Goal: Task Accomplishment & Management: Manage account settings

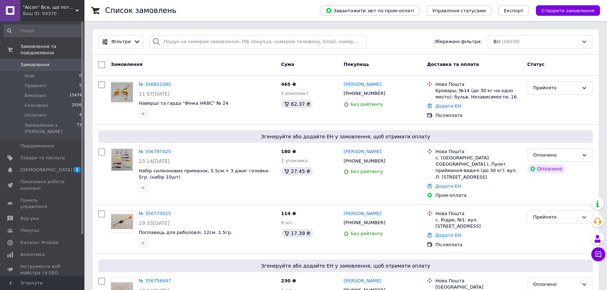
click at [34, 62] on span "Замовлення" at bounding box center [34, 65] width 29 height 6
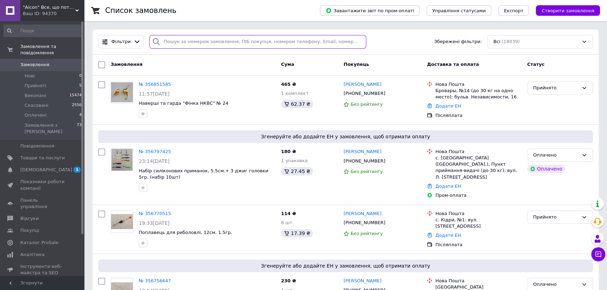
click at [177, 43] on input "search" at bounding box center [257, 42] width 217 height 14
paste input "[PHONE_NUMBER]"
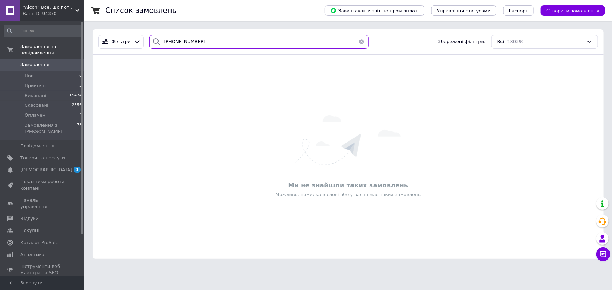
type input "[PHONE_NUMBER]"
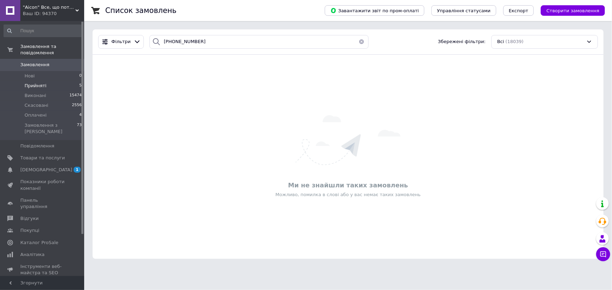
click at [37, 83] on span "Прийняті" at bounding box center [36, 86] width 22 height 6
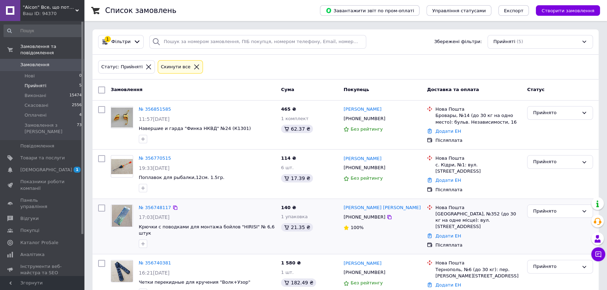
scroll to position [32, 0]
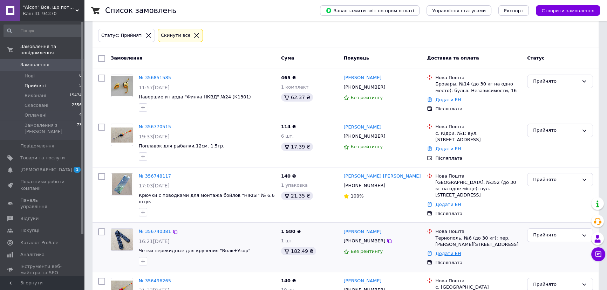
click at [448, 251] on link "Додати ЕН" at bounding box center [449, 253] width 26 height 5
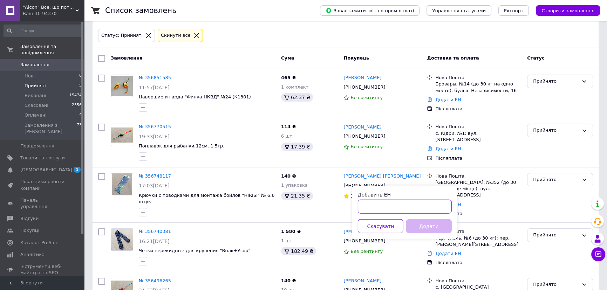
click at [399, 210] on input "Добавить ЕН" at bounding box center [405, 207] width 94 height 14
type input "20451225155999"
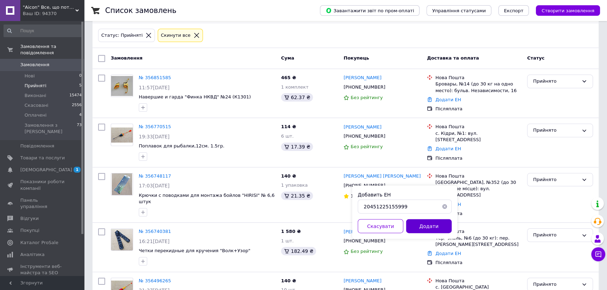
click at [433, 224] on button "Додати" at bounding box center [429, 227] width 46 height 14
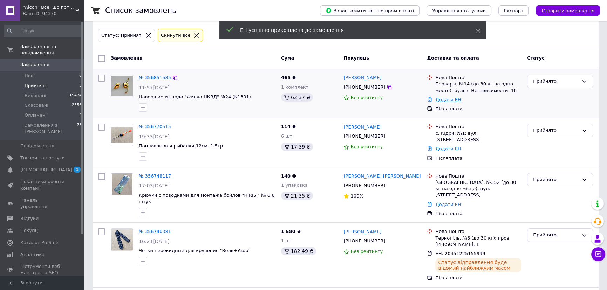
click at [443, 101] on link "Додати ЕН" at bounding box center [449, 99] width 26 height 5
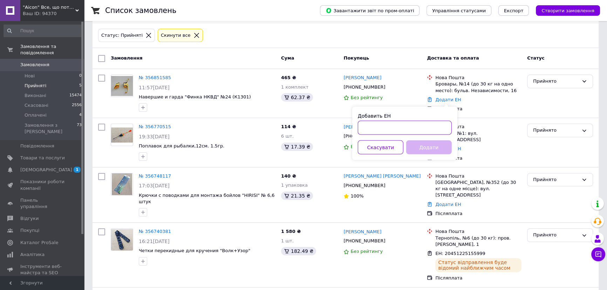
click at [442, 131] on input "Добавить ЕН" at bounding box center [405, 128] width 94 height 14
type input "20451225157434"
click at [438, 148] on button "Додати" at bounding box center [429, 148] width 46 height 14
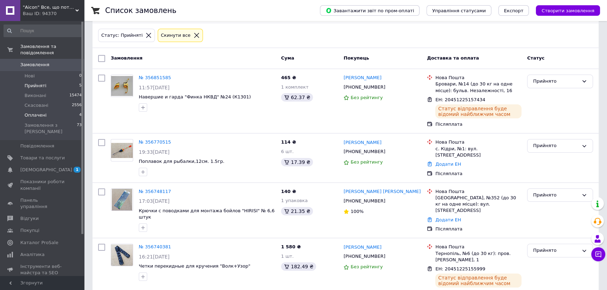
click at [42, 112] on span "Оплачені" at bounding box center [36, 115] width 22 height 6
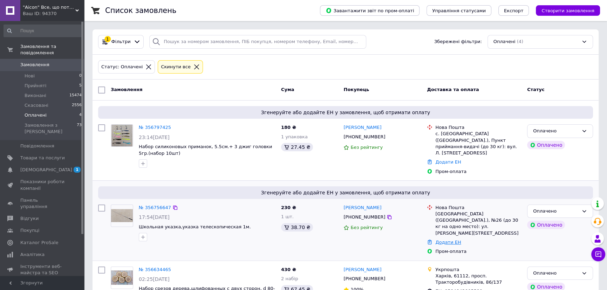
click at [444, 240] on link "Додати ЕН" at bounding box center [449, 242] width 26 height 5
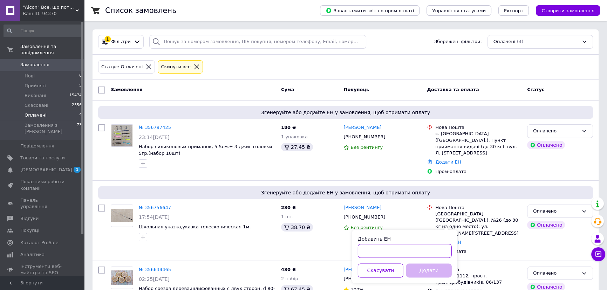
click at [410, 248] on input "Добавить ЕН" at bounding box center [405, 251] width 94 height 14
type input "20451225158764"
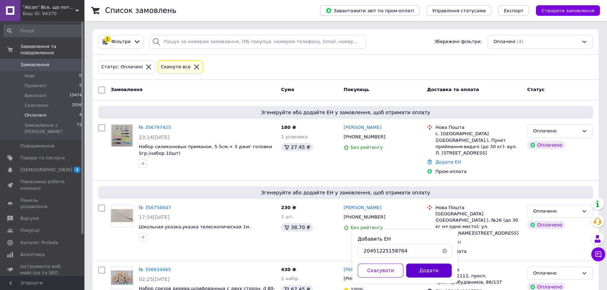
click at [417, 268] on button "Додати" at bounding box center [429, 271] width 46 height 14
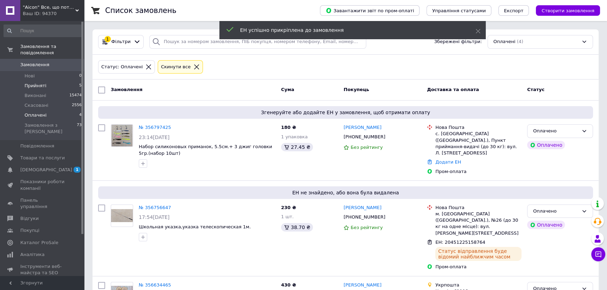
click at [31, 83] on span "Прийняті" at bounding box center [36, 86] width 22 height 6
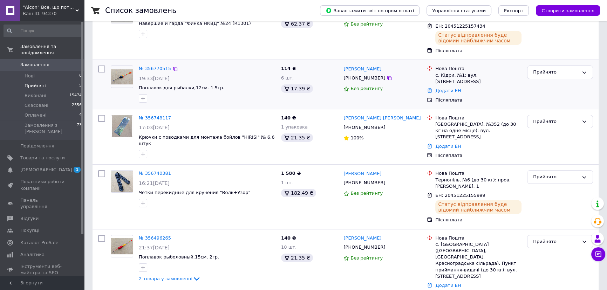
scroll to position [107, 0]
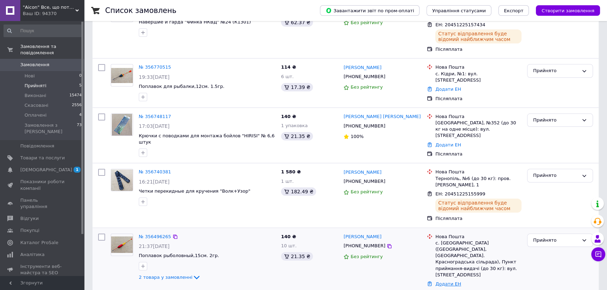
click at [450, 282] on link "Додати ЕН" at bounding box center [449, 284] width 26 height 5
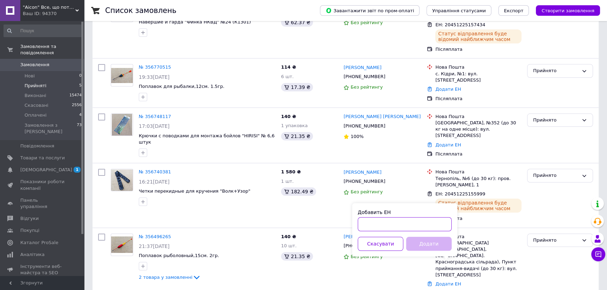
click at [411, 225] on input "Добавить ЕН" at bounding box center [405, 224] width 94 height 14
type input "20451225161459"
click at [426, 245] on button "Додати" at bounding box center [429, 244] width 46 height 14
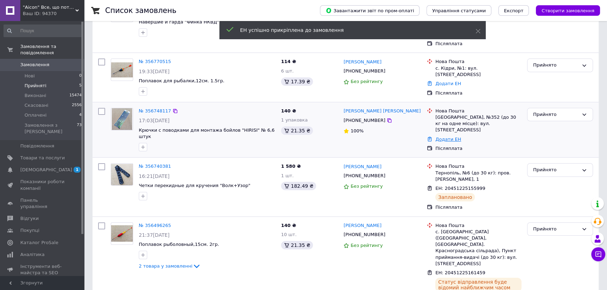
click at [438, 137] on link "Додати ЕН" at bounding box center [449, 139] width 26 height 5
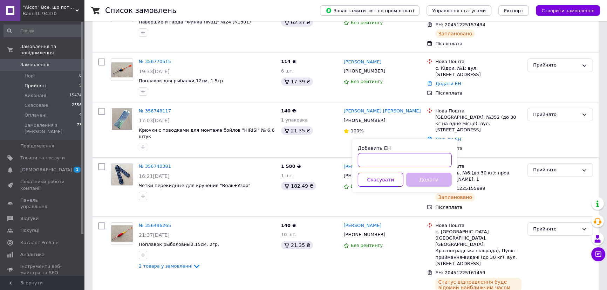
click at [419, 162] on input "Добавить ЕН" at bounding box center [405, 160] width 94 height 14
type input "20451225163215"
click at [440, 177] on button "Додати" at bounding box center [429, 180] width 46 height 14
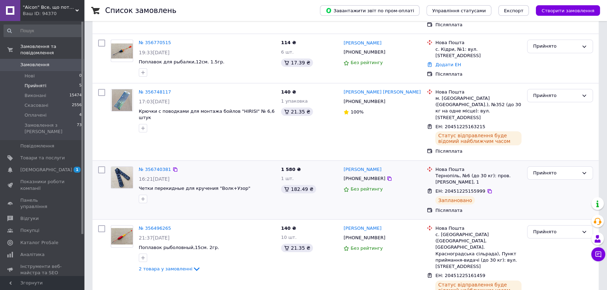
scroll to position [126, 0]
click at [34, 112] on span "Оплачені" at bounding box center [36, 115] width 22 height 6
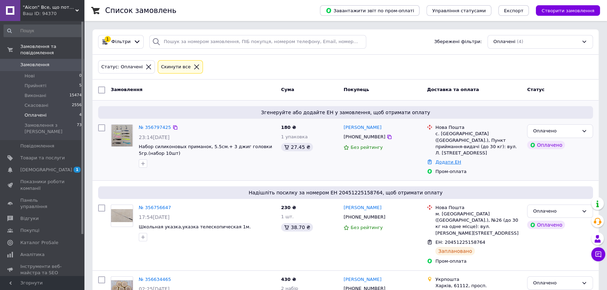
click at [439, 160] on link "Додати ЕН" at bounding box center [449, 162] width 26 height 5
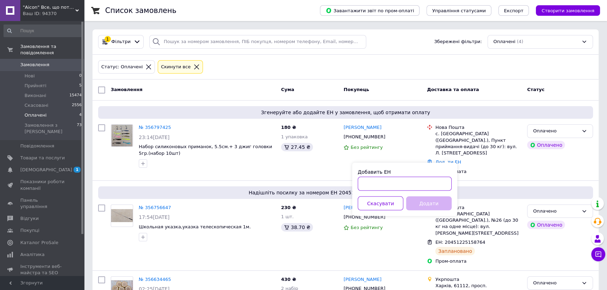
click at [434, 184] on input "Добавить ЕН" at bounding box center [405, 184] width 94 height 14
type input "20451225168463"
click at [432, 205] on button "Додати" at bounding box center [429, 204] width 46 height 14
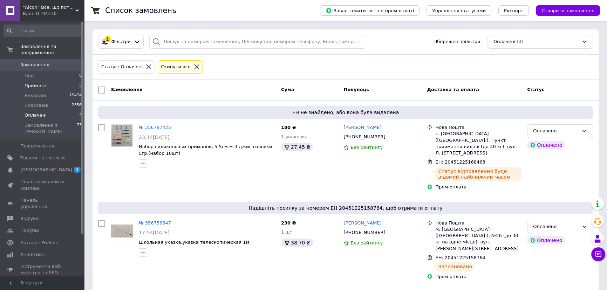
click at [38, 83] on span "Прийняті" at bounding box center [36, 86] width 22 height 6
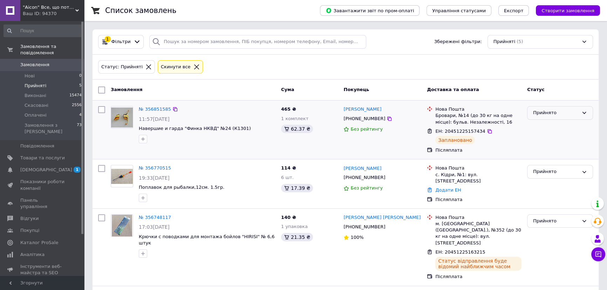
click at [541, 112] on div "Прийнято" at bounding box center [556, 112] width 46 height 7
click at [543, 124] on li "Виконано" at bounding box center [560, 127] width 65 height 13
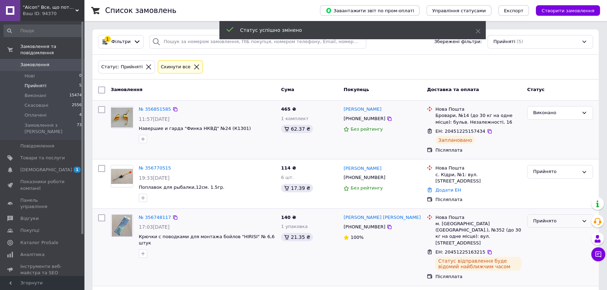
click at [549, 218] on div "Прийнято" at bounding box center [556, 221] width 46 height 7
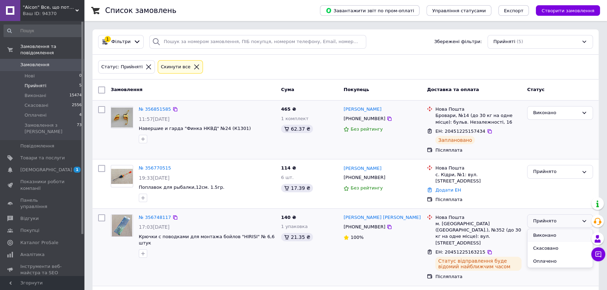
click at [549, 236] on li "Виконано" at bounding box center [560, 235] width 65 height 13
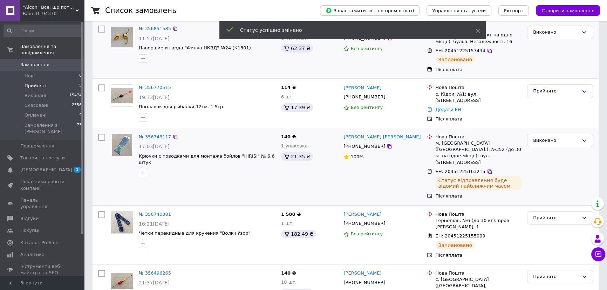
scroll to position [95, 0]
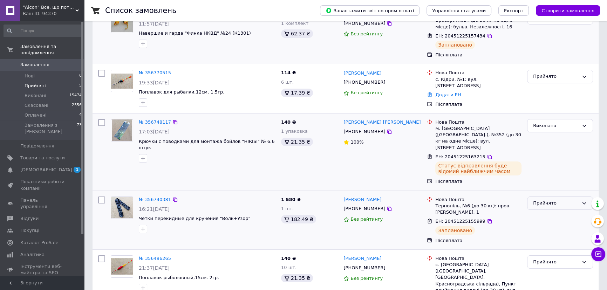
click at [552, 200] on div "Прийнято" at bounding box center [556, 203] width 46 height 7
click at [548, 211] on li "Виконано" at bounding box center [560, 217] width 65 height 13
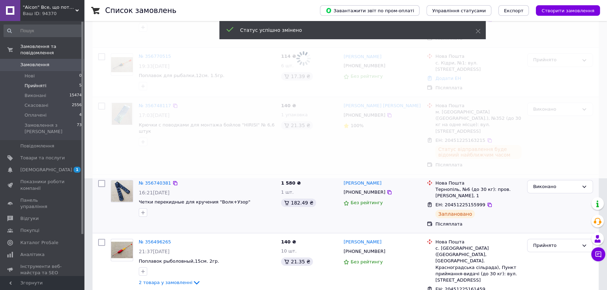
scroll to position [121, 0]
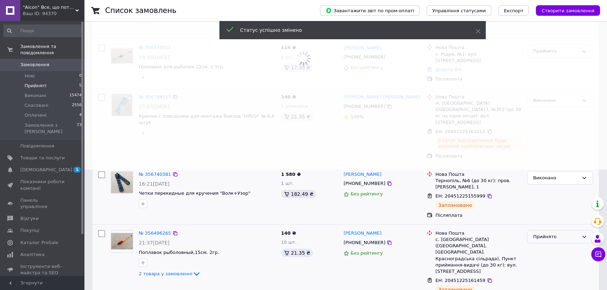
click at [540, 234] on div "Прийнято" at bounding box center [556, 237] width 46 height 7
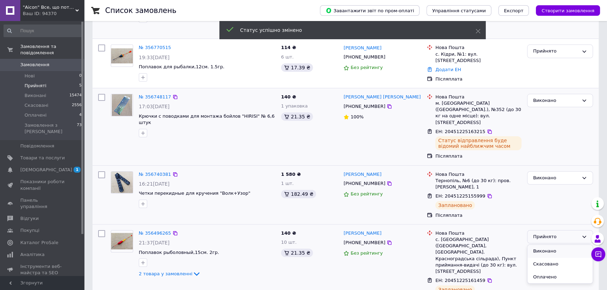
click at [540, 245] on li "Виконано" at bounding box center [560, 251] width 65 height 13
click at [40, 112] on span "Оплачені" at bounding box center [36, 115] width 22 height 6
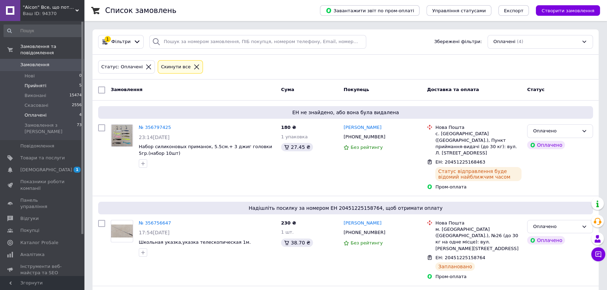
click at [30, 83] on span "Прийняті" at bounding box center [36, 86] width 22 height 6
